Goal: Task Accomplishment & Management: Use online tool/utility

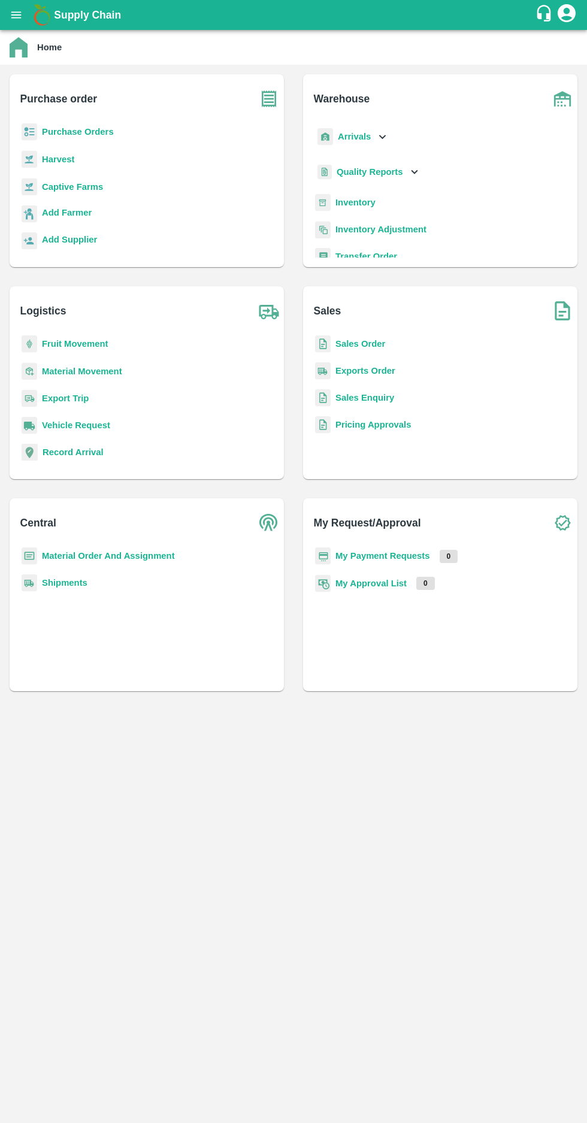
click at [77, 107] on b "Purchase order" at bounding box center [58, 98] width 77 height 17
click at [71, 122] on div "Purchase order Purchase Orders Harvest Captive Farms Add Farmer Add Supplier" at bounding box center [147, 170] width 274 height 193
click at [65, 125] on b "Purchase Orders" at bounding box center [78, 126] width 72 height 10
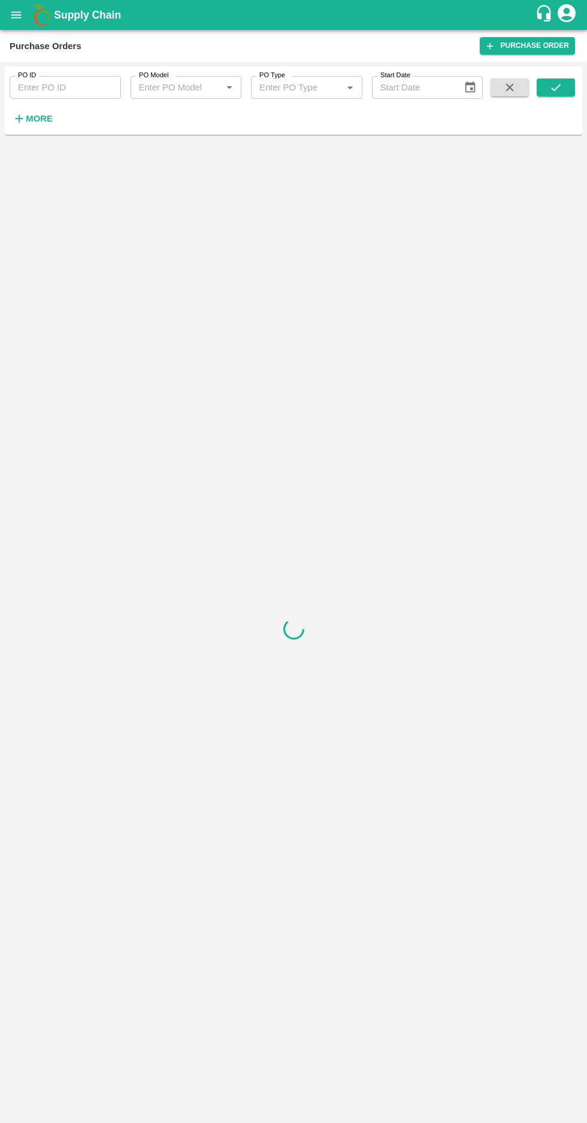
click at [35, 123] on strong "More" at bounding box center [39, 119] width 27 height 10
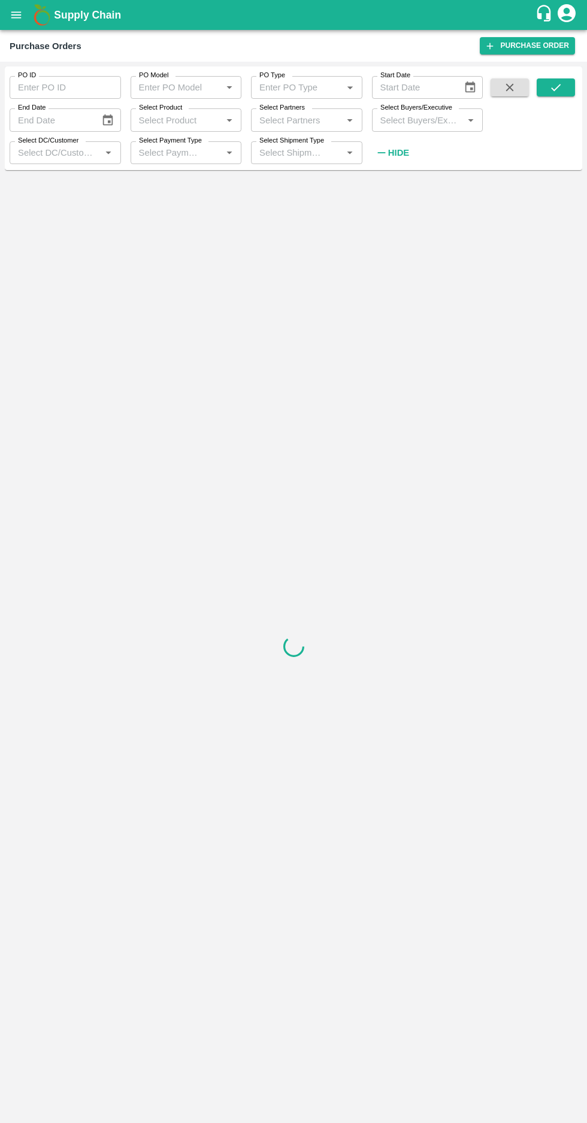
click at [421, 117] on input "Select Buyers/Executive" at bounding box center [418, 120] width 84 height 16
type input "afza"
click at [405, 190] on input "checkbox" at bounding box center [398, 182] width 24 height 24
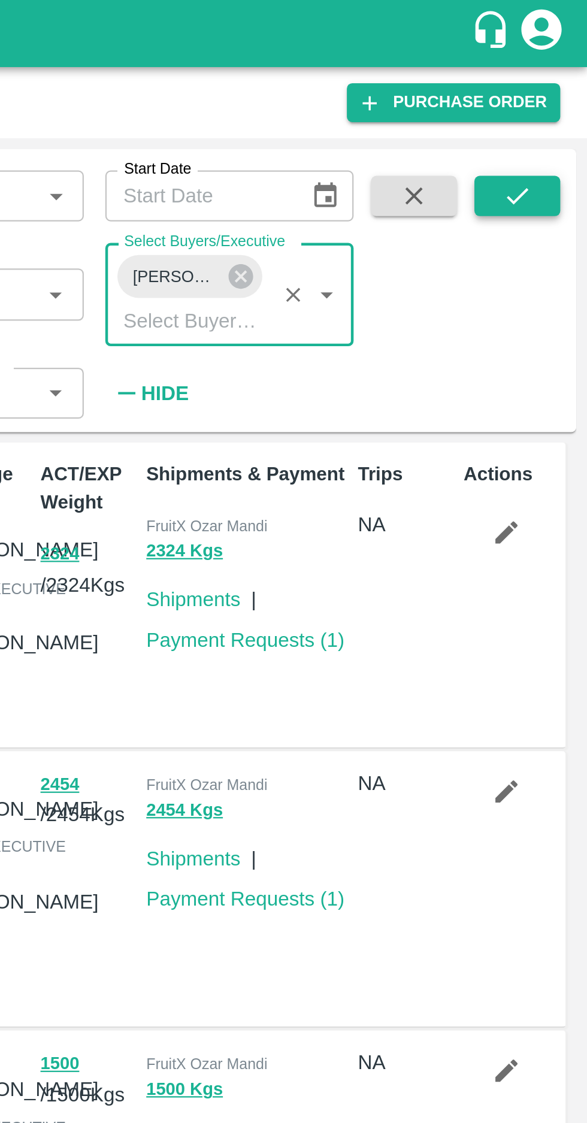
click at [560, 82] on icon "submit" at bounding box center [555, 87] width 13 height 13
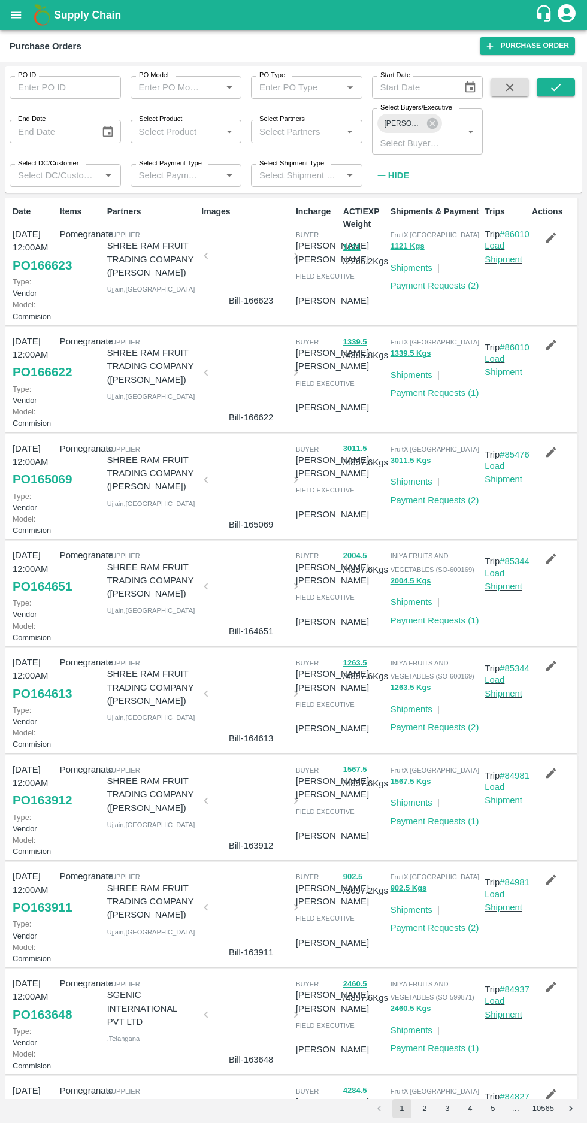
click at [431, 150] on input "Select Buyers/Executive" at bounding box center [410, 143] width 69 height 16
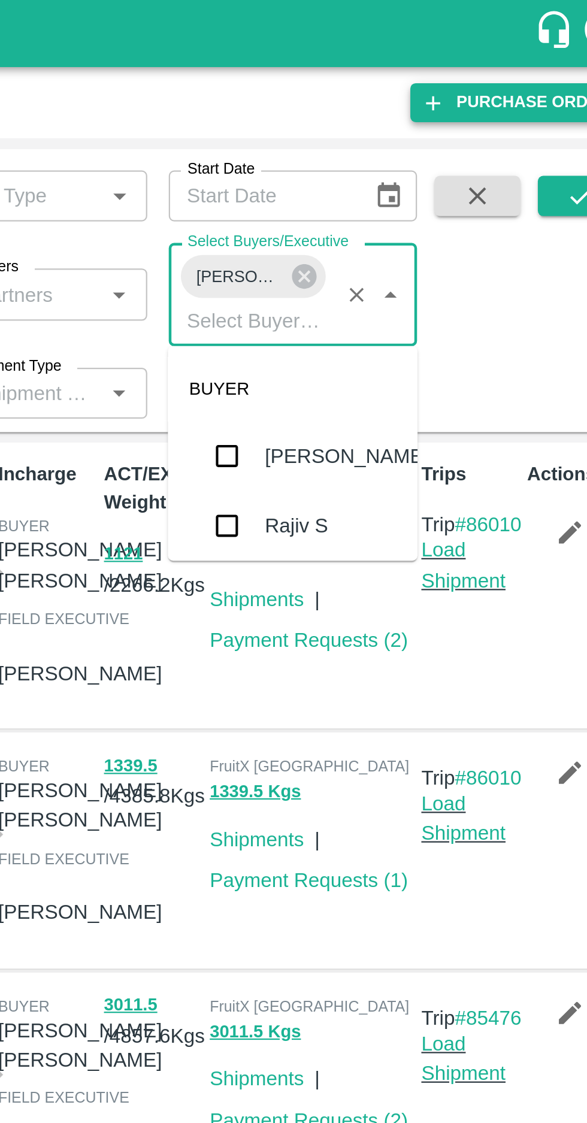
click at [490, 50] on link "Purchase Order" at bounding box center [527, 45] width 95 height 17
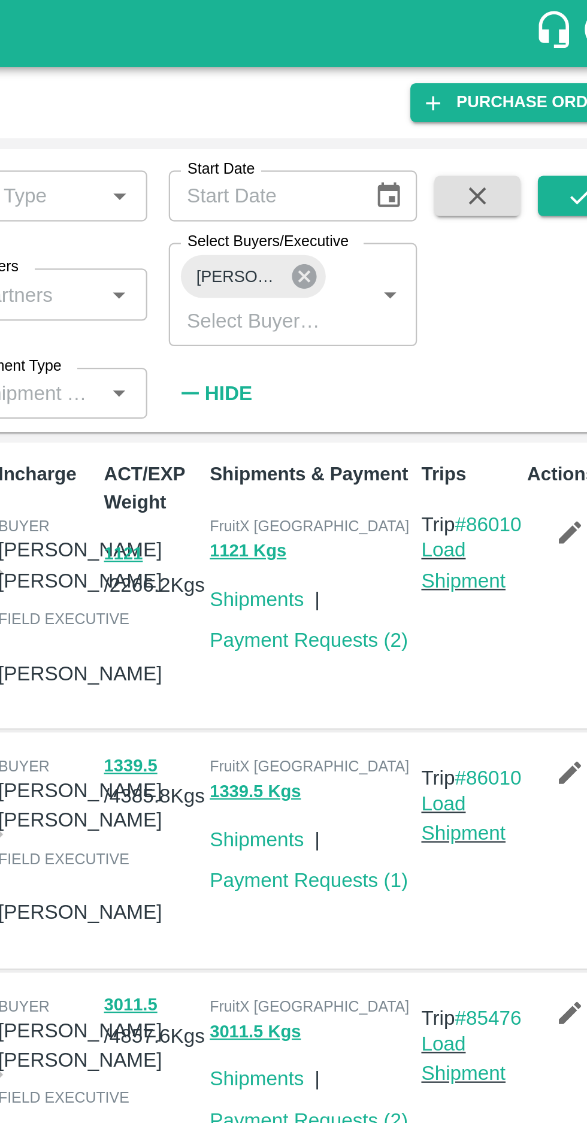
click at [434, 126] on icon at bounding box center [432, 123] width 11 height 11
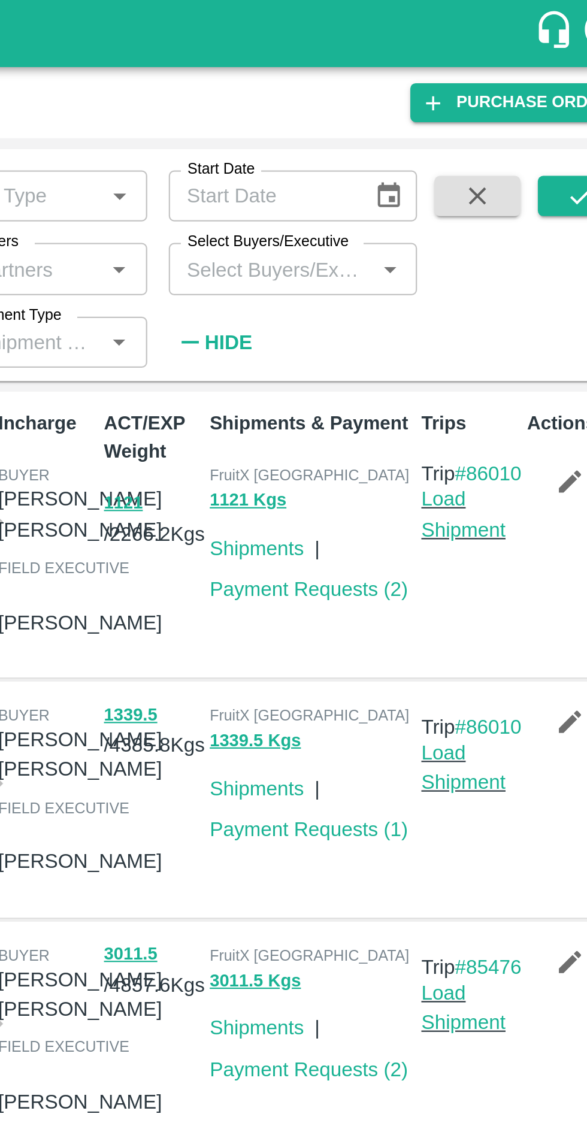
click at [409, 119] on input "Select Buyers/Executive" at bounding box center [418, 120] width 84 height 16
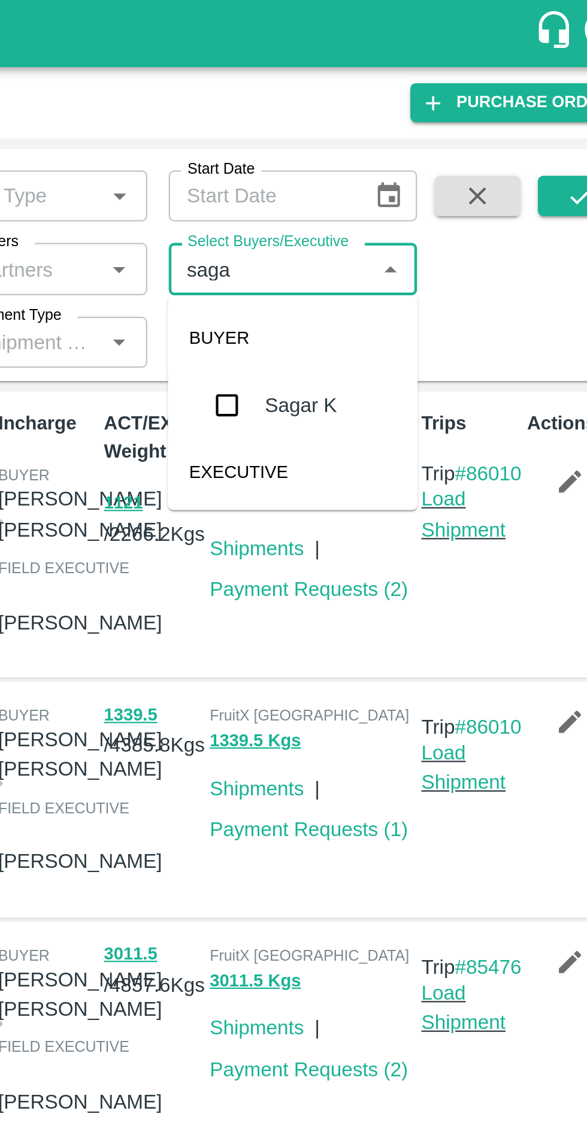
type input "sagar"
click at [403, 192] on input "checkbox" at bounding box center [398, 181] width 24 height 24
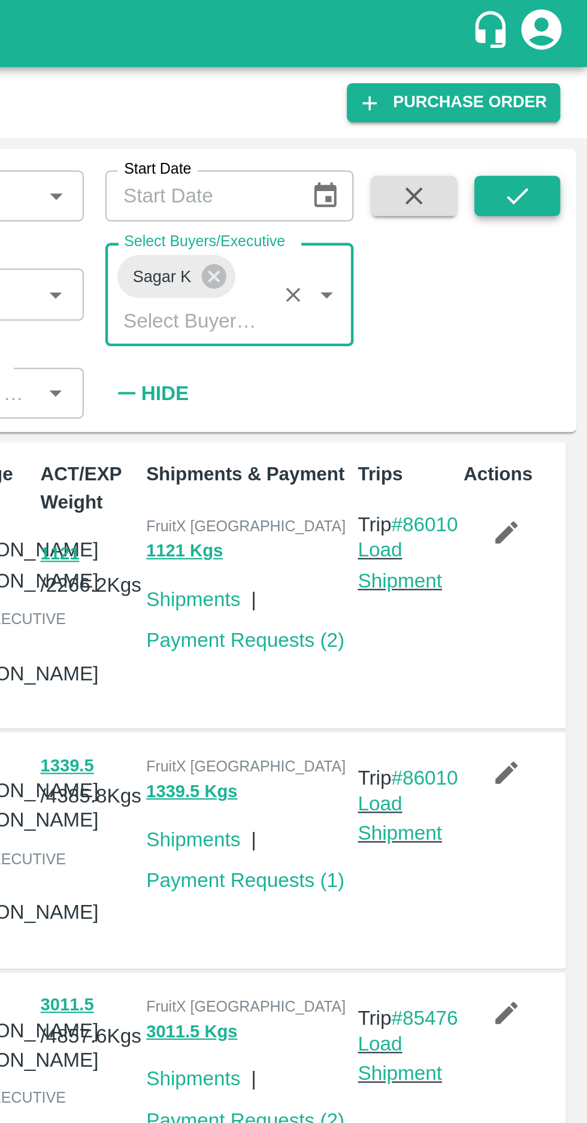
click at [556, 89] on icon "submit" at bounding box center [556, 87] width 10 height 7
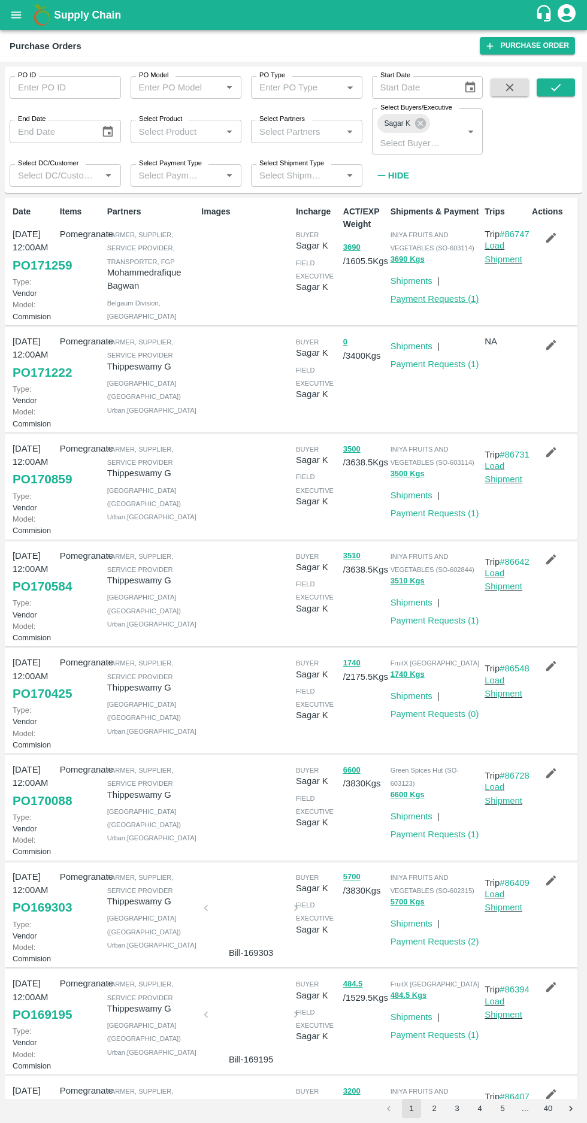
click at [433, 299] on link "Payment Requests ( 1 )" at bounding box center [435, 299] width 89 height 10
click at [25, 276] on link "PO 171259" at bounding box center [42, 266] width 59 height 22
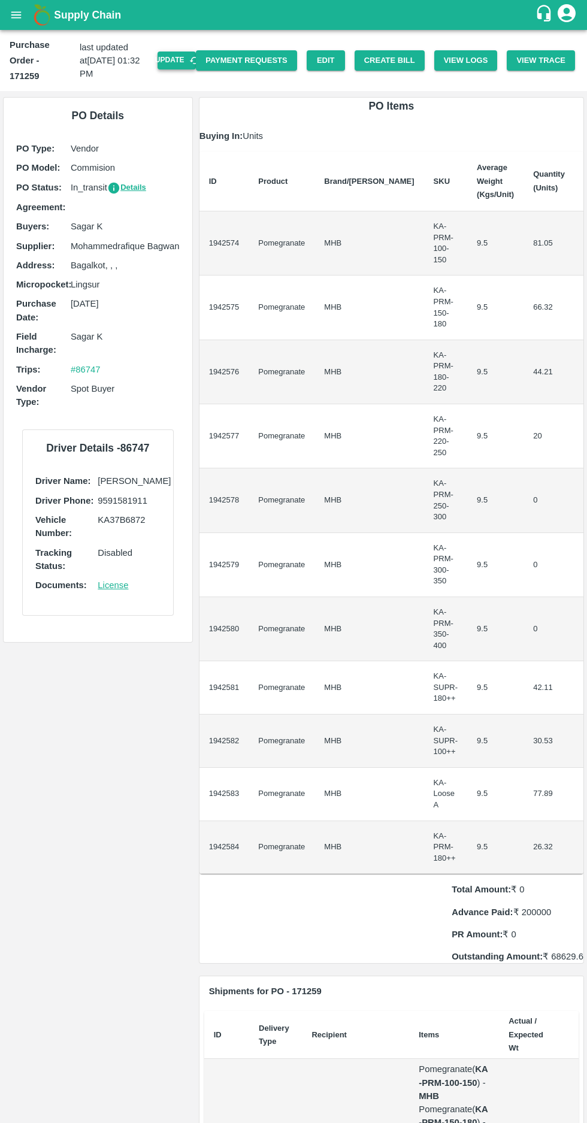
click at [189, 52] on button "Update" at bounding box center [177, 60] width 38 height 17
click at [399, 52] on button "Create Bill" at bounding box center [390, 60] width 70 height 21
